Goal: Transaction & Acquisition: Purchase product/service

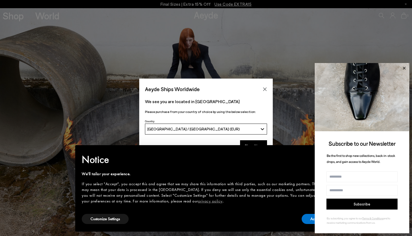
click at [403, 68] on icon at bounding box center [403, 67] width 3 height 3
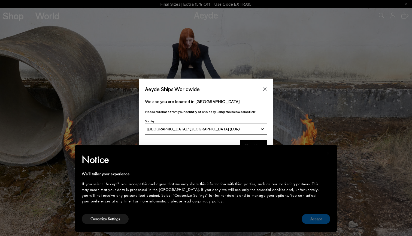
click at [312, 215] on button "Accept" at bounding box center [315, 218] width 29 height 10
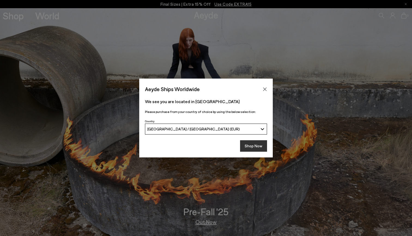
click at [256, 148] on button "Shop Now" at bounding box center [253, 145] width 27 height 11
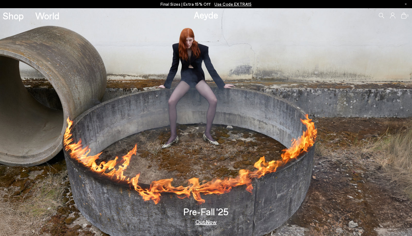
click at [195, 5] on p "Final Sizes | Extra 15% Off Use Code EXTRA15" at bounding box center [205, 4] width 91 height 7
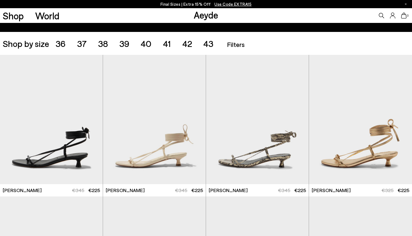
scroll to position [109, 0]
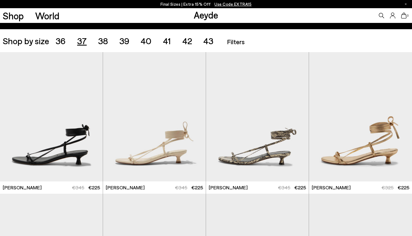
click at [84, 41] on span "37" at bounding box center [82, 40] width 10 height 10
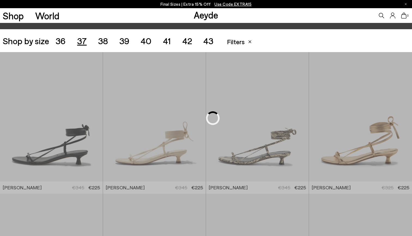
scroll to position [115, 0]
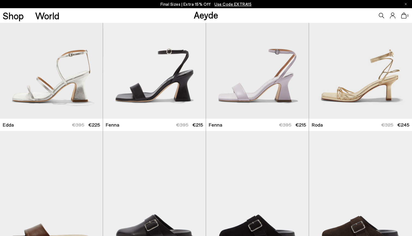
scroll to position [894, 0]
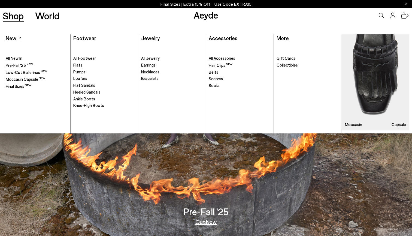
click at [78, 66] on span "Flats" at bounding box center [77, 64] width 9 height 5
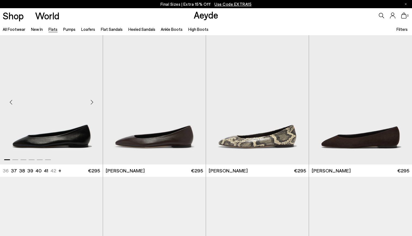
click at [93, 101] on div "Next slide" at bounding box center [92, 102] width 16 height 16
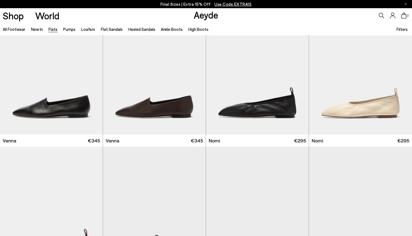
scroll to position [190, 0]
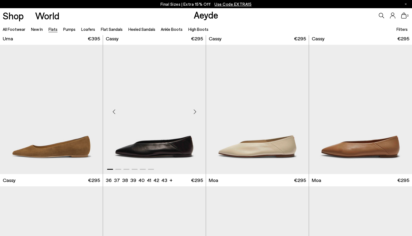
scroll to position [698, 0]
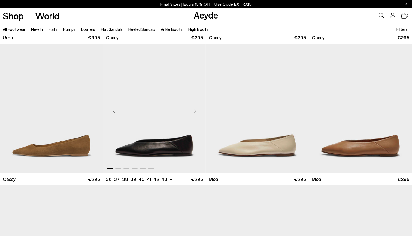
click at [194, 111] on div "Next slide" at bounding box center [195, 110] width 16 height 16
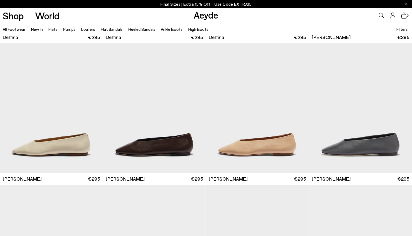
scroll to position [1254, 0]
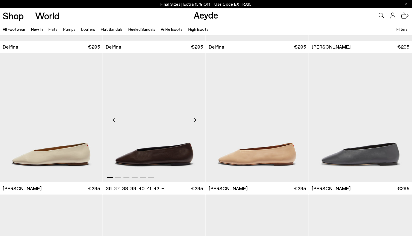
click at [195, 120] on div "Next slide" at bounding box center [195, 119] width 16 height 16
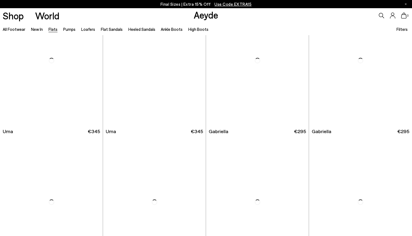
scroll to position [2179, 0]
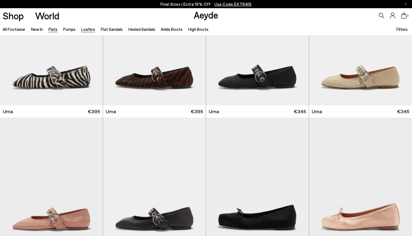
click at [91, 30] on link "Loafers" at bounding box center [88, 29] width 14 height 5
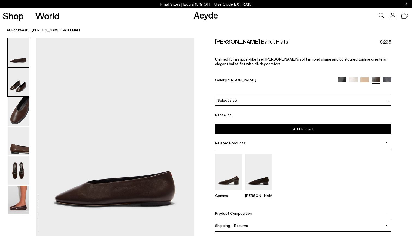
click at [20, 81] on img at bounding box center [18, 82] width 21 height 29
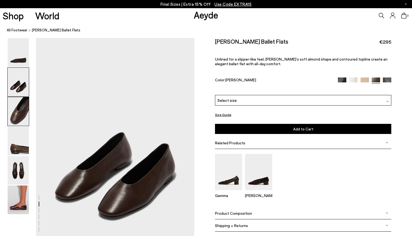
click at [28, 111] on img at bounding box center [18, 111] width 21 height 29
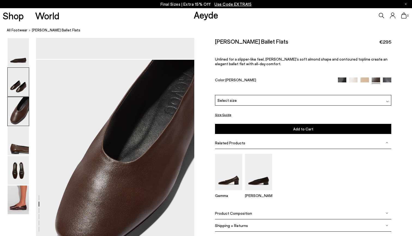
scroll to position [411, 0]
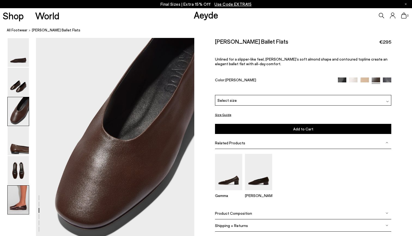
click at [20, 193] on img at bounding box center [18, 199] width 21 height 29
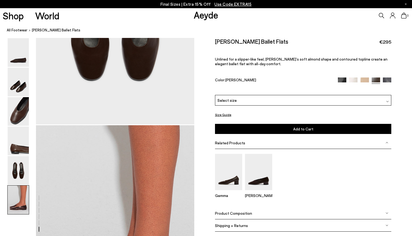
scroll to position [1083, 0]
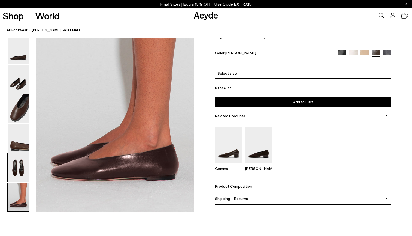
click at [20, 167] on img at bounding box center [18, 167] width 21 height 29
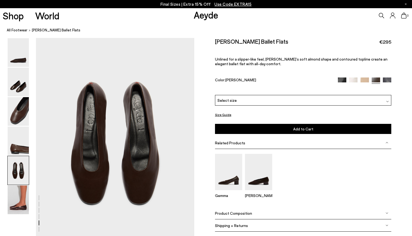
scroll to position [834, 0]
click at [22, 62] on img at bounding box center [18, 52] width 21 height 29
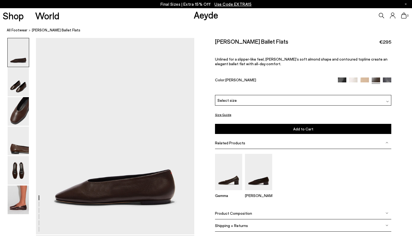
scroll to position [0, 0]
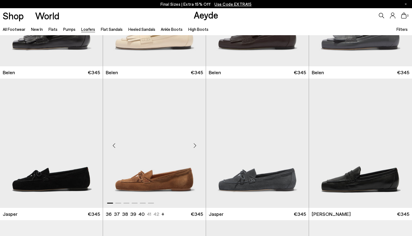
scroll to position [152, 0]
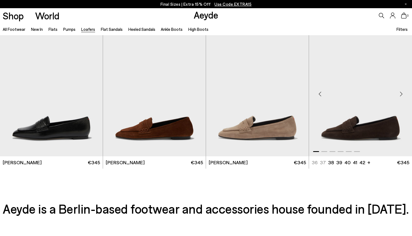
scroll to position [998, 0]
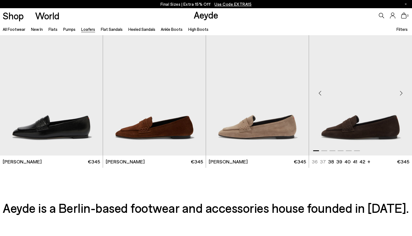
click at [332, 114] on img "1 / 6" at bounding box center [360, 90] width 103 height 129
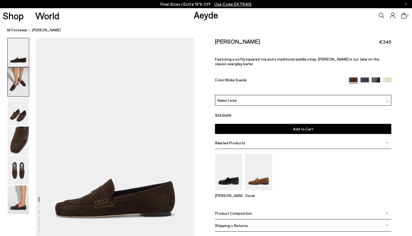
click at [18, 75] on img at bounding box center [18, 82] width 21 height 29
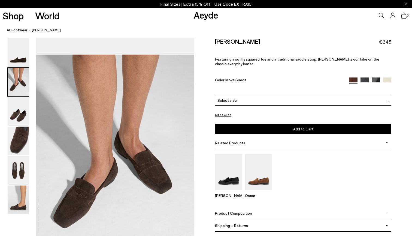
scroll to position [212, 0]
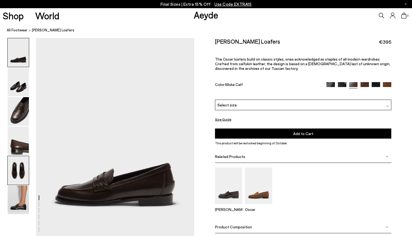
click at [16, 160] on img at bounding box center [18, 170] width 21 height 29
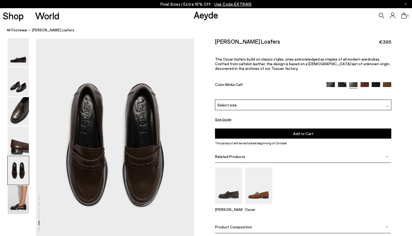
scroll to position [837, 0]
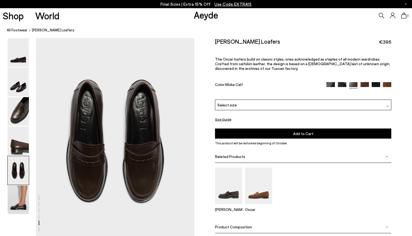
click at [364, 82] on img at bounding box center [364, 86] width 8 height 8
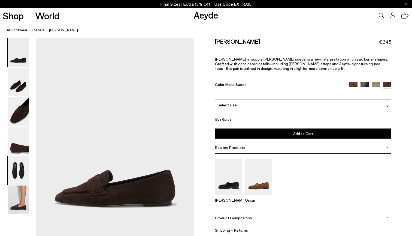
click at [18, 169] on img at bounding box center [18, 170] width 21 height 29
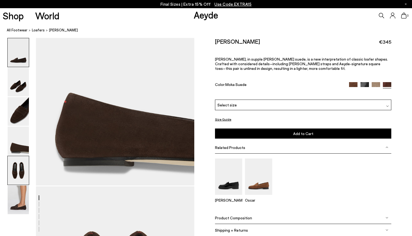
scroll to position [834, 0]
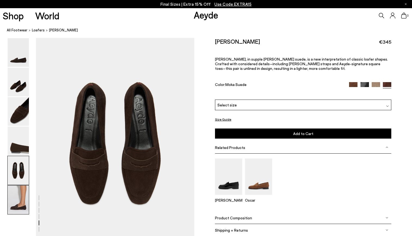
click at [16, 197] on img at bounding box center [18, 199] width 21 height 29
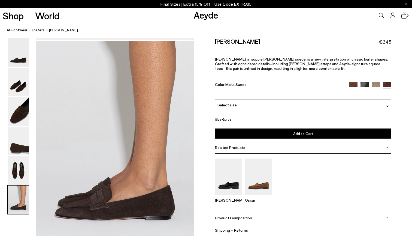
scroll to position [1083, 0]
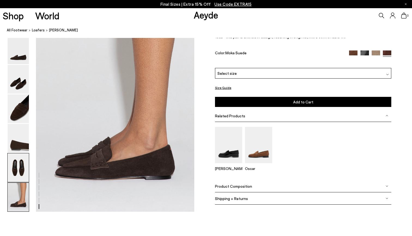
click at [15, 166] on img at bounding box center [18, 167] width 21 height 29
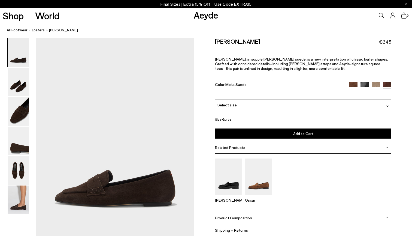
scroll to position [0, 0]
click at [17, 167] on img at bounding box center [18, 170] width 21 height 29
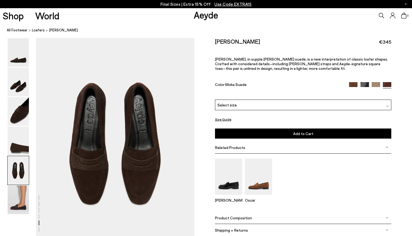
scroll to position [834, 0]
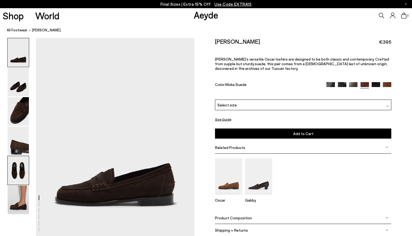
click at [23, 168] on img at bounding box center [18, 170] width 21 height 29
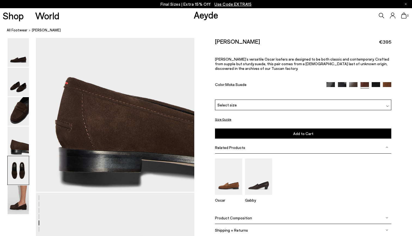
scroll to position [834, 0]
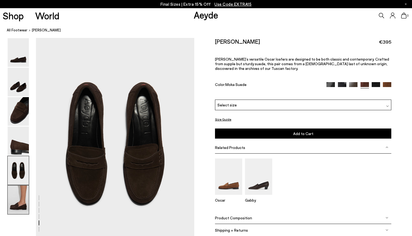
click at [11, 204] on img at bounding box center [18, 199] width 21 height 29
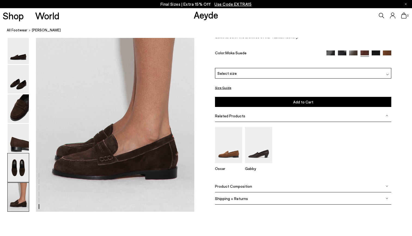
click at [15, 171] on img at bounding box center [18, 167] width 21 height 29
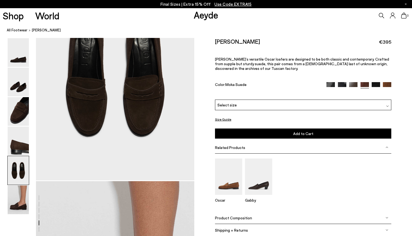
scroll to position [834, 0]
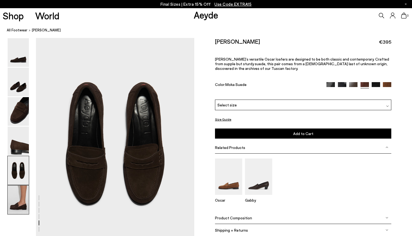
click at [15, 196] on img at bounding box center [18, 199] width 21 height 29
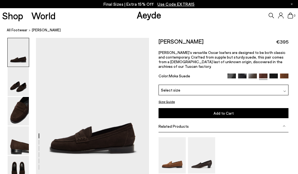
scroll to position [0, 0]
click at [21, 103] on img at bounding box center [18, 111] width 21 height 29
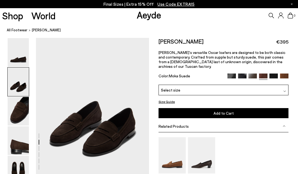
scroll to position [151, 0]
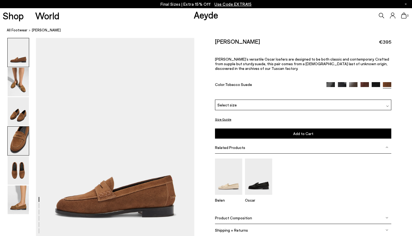
click at [19, 147] on img at bounding box center [18, 140] width 21 height 29
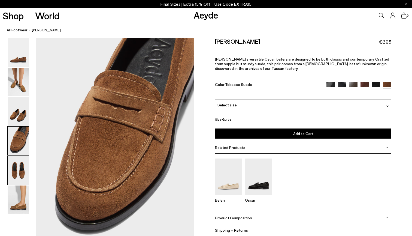
click at [19, 164] on img at bounding box center [18, 170] width 21 height 29
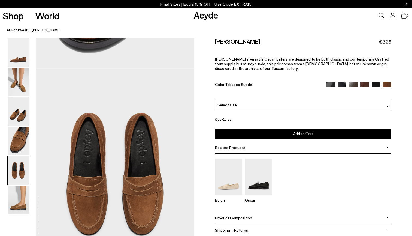
scroll to position [848, 0]
